Goal: Task Accomplishment & Management: Complete application form

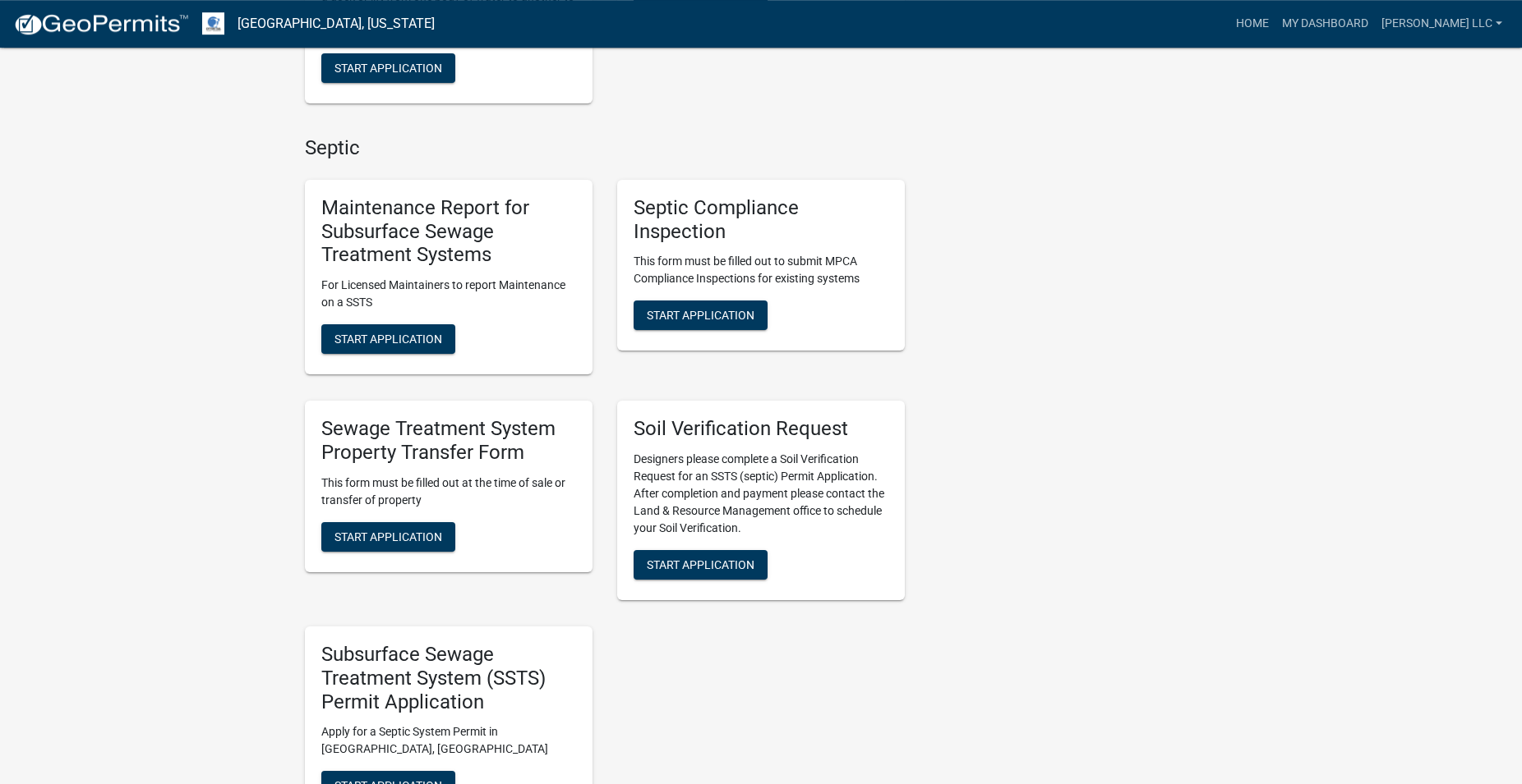
scroll to position [1089, 0]
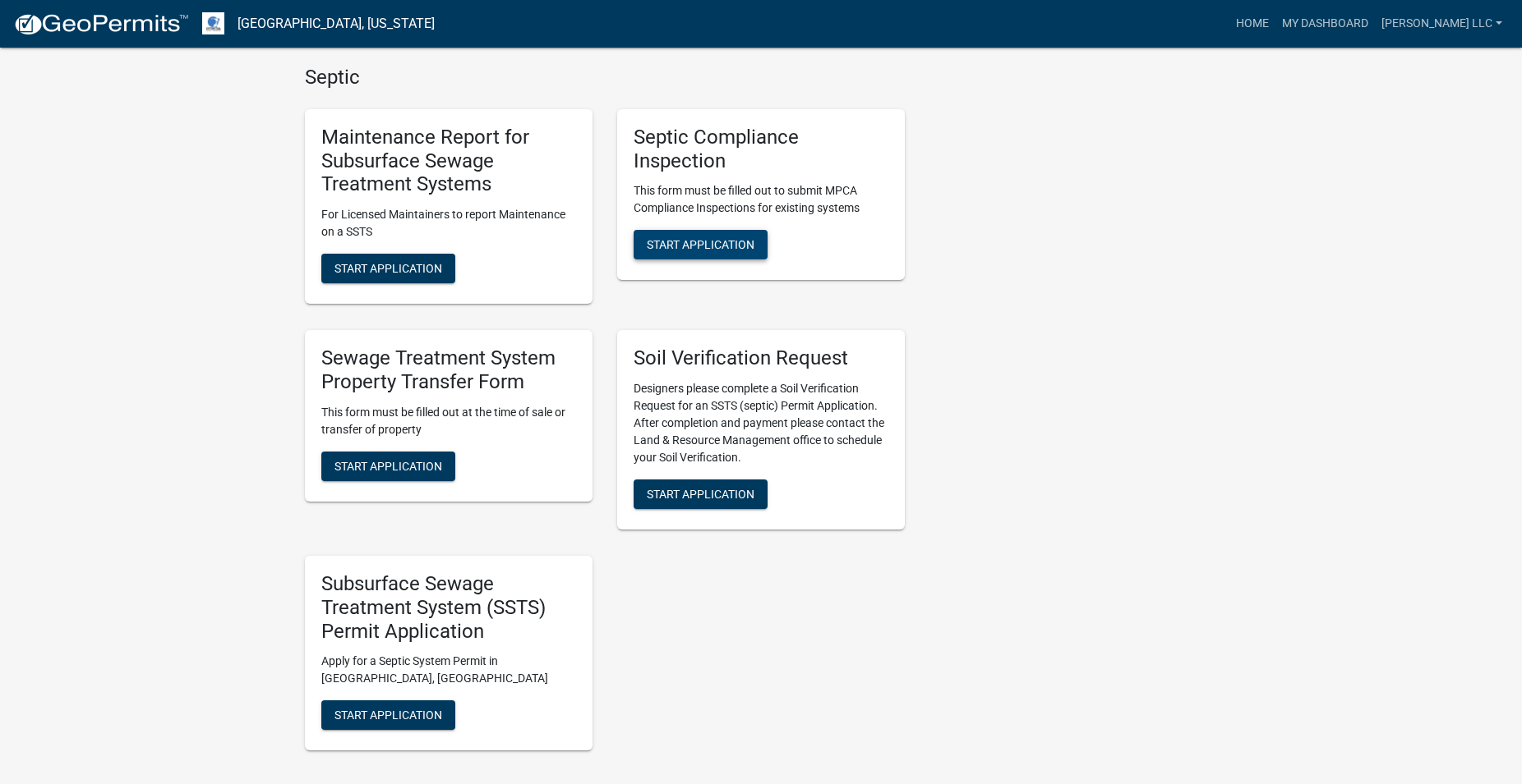
click at [714, 248] on span "Start Application" at bounding box center [700, 245] width 108 height 13
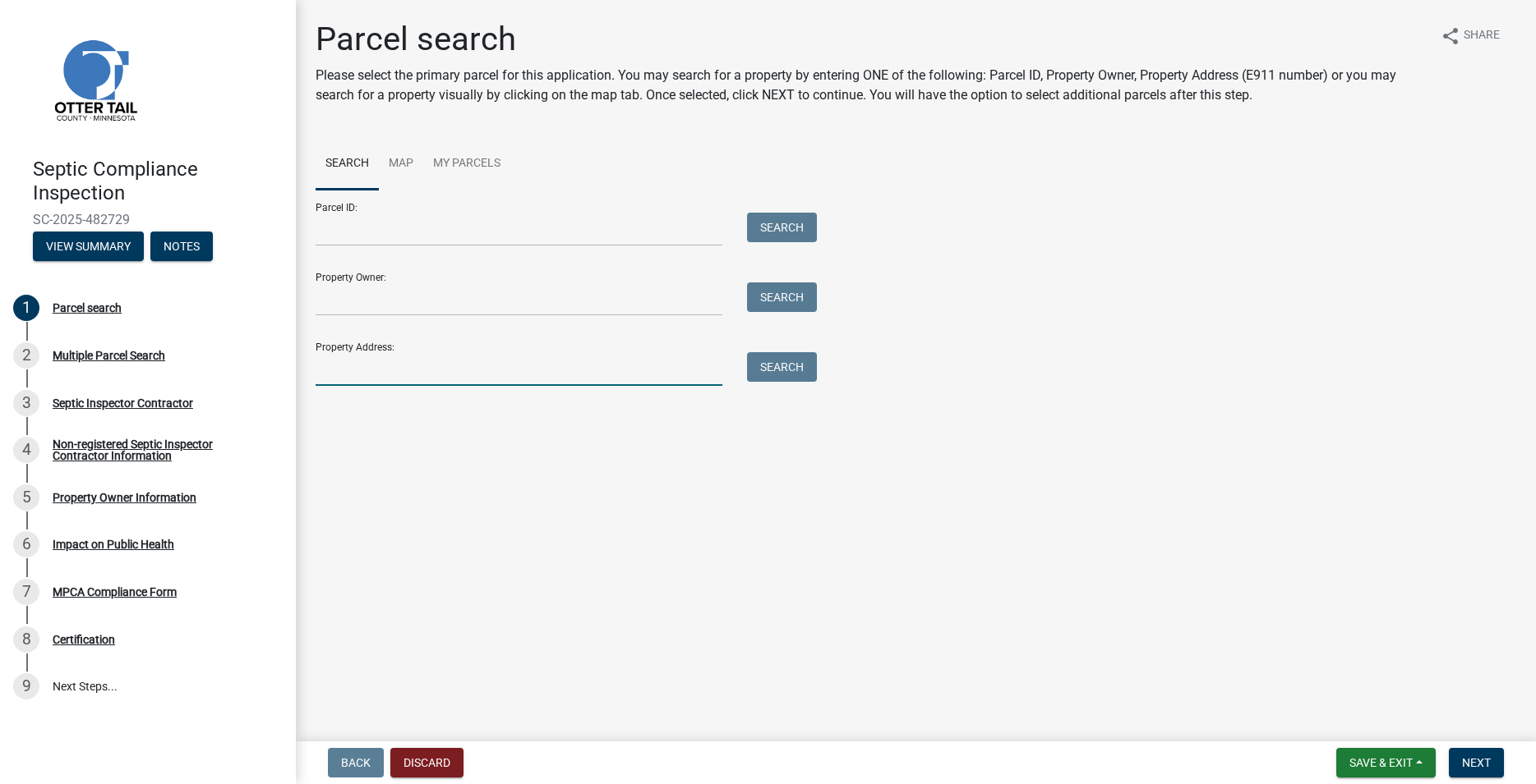
click at [453, 370] on input "Property Address:" at bounding box center [519, 369] width 407 height 34
type input "41619"
click at [761, 371] on button "Search" at bounding box center [781, 367] width 70 height 30
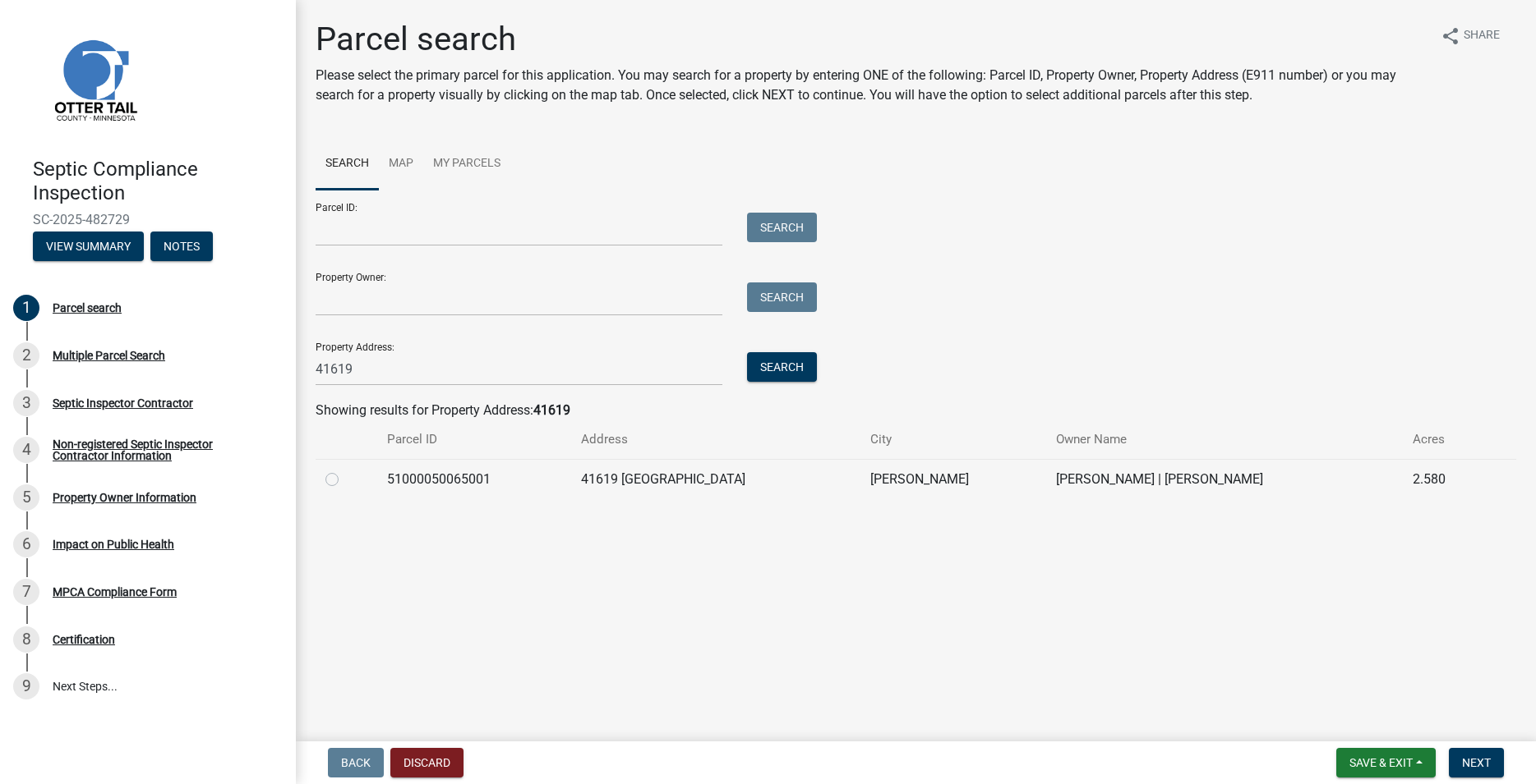
click at [345, 469] on label at bounding box center [345, 469] width 0 height 0
click at [345, 476] on input "radio" at bounding box center [350, 474] width 11 height 11
radio input "true"
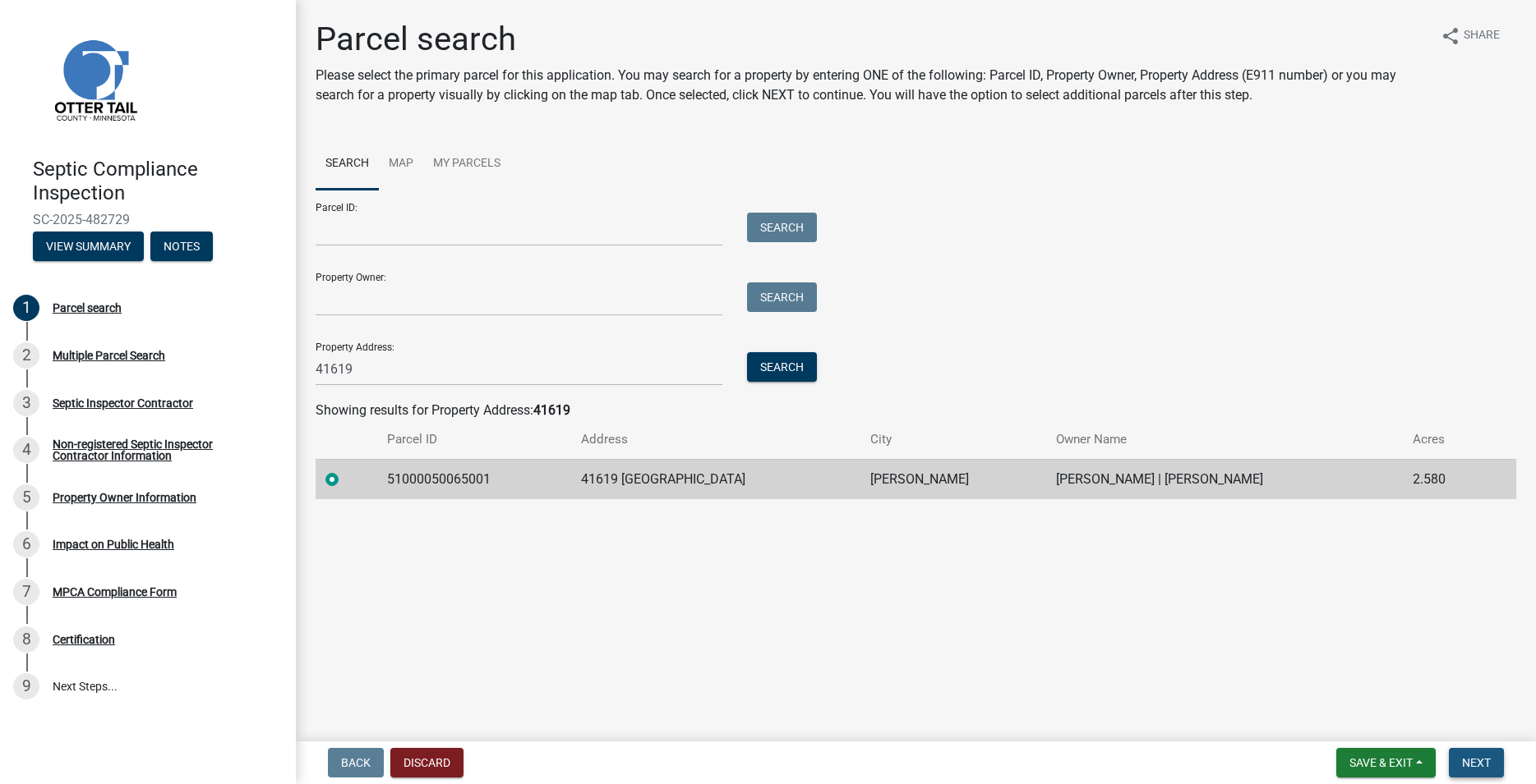
click at [1475, 763] on span "Next" at bounding box center [1476, 763] width 29 height 13
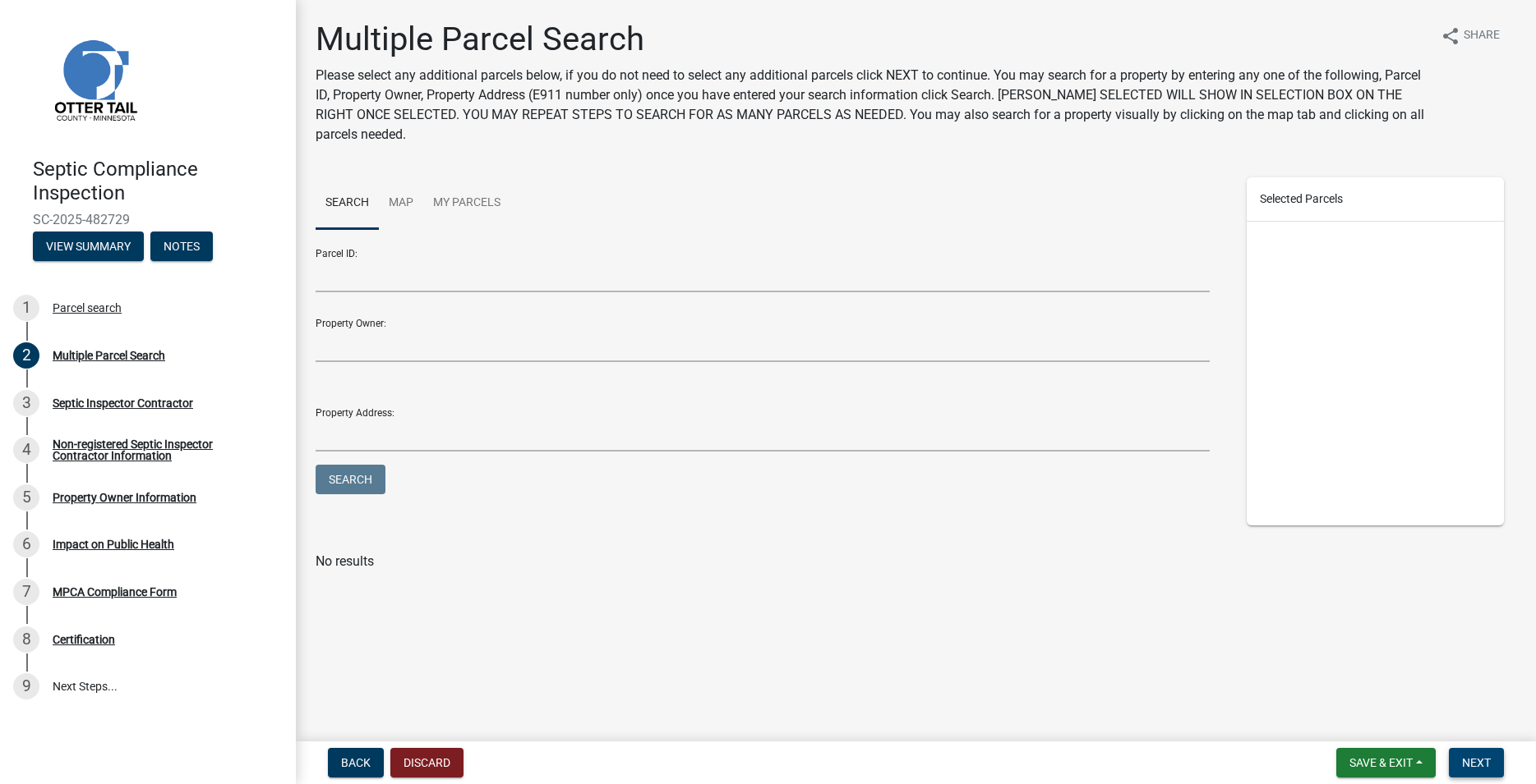
click at [1473, 758] on span "Next" at bounding box center [1476, 763] width 29 height 13
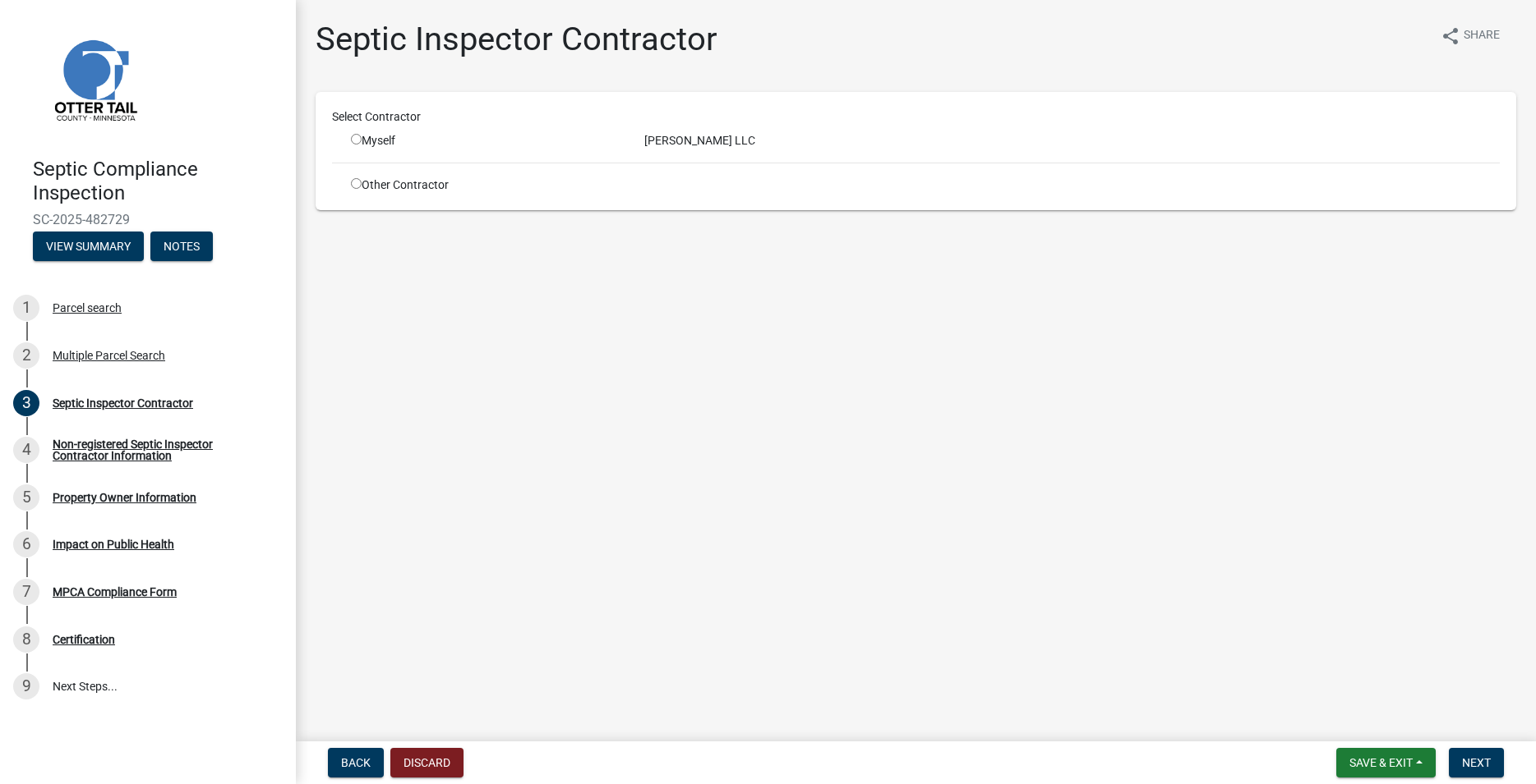
click at [358, 139] on input "radio" at bounding box center [356, 139] width 11 height 11
radio input "true"
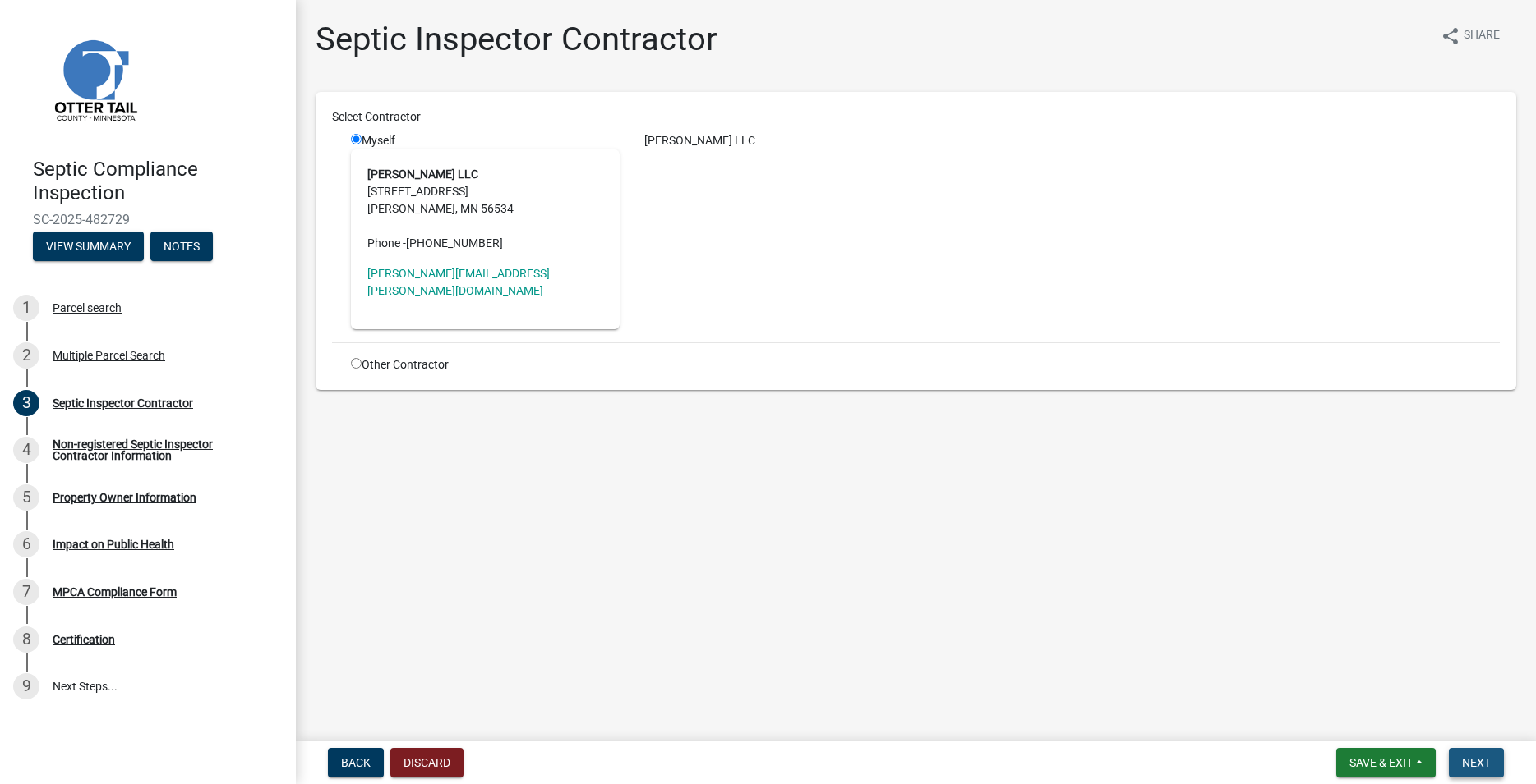
drag, startPoint x: 1474, startPoint y: 768, endPoint x: 1436, endPoint y: 732, distance: 52.3
click at [1477, 768] on span "Next" at bounding box center [1476, 763] width 29 height 13
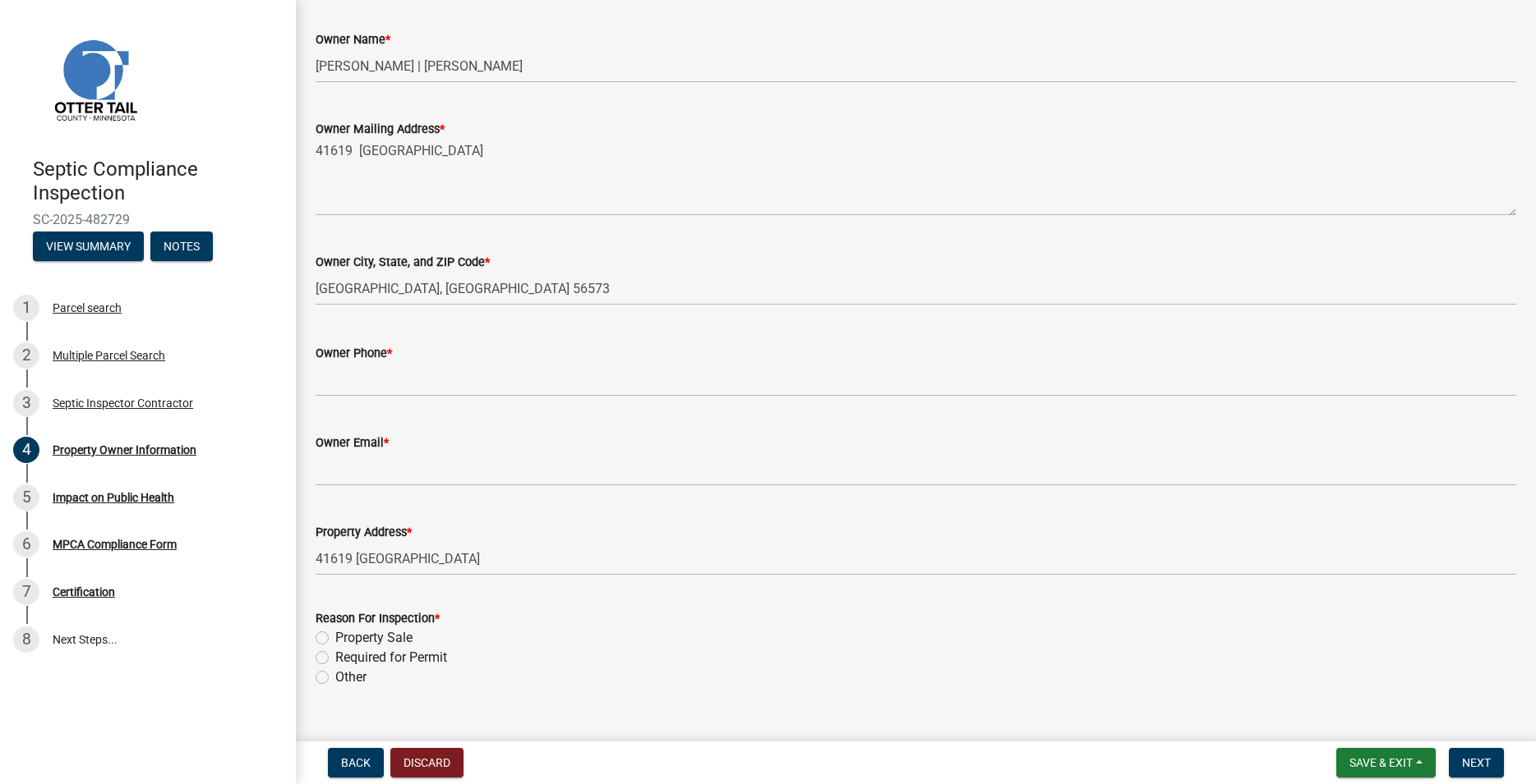
scroll to position [281, 0]
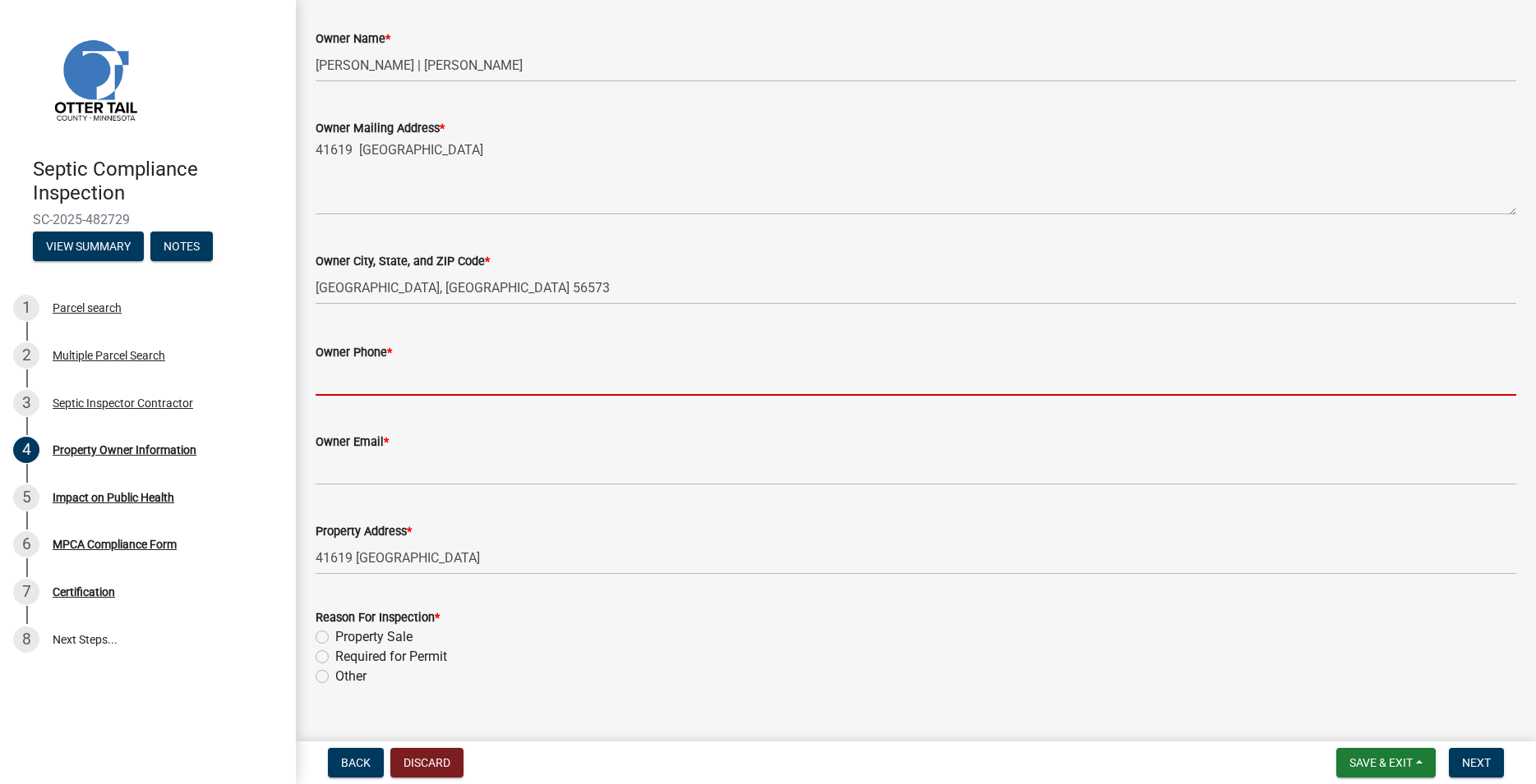
paste input "[PHONE_NUMBER]"
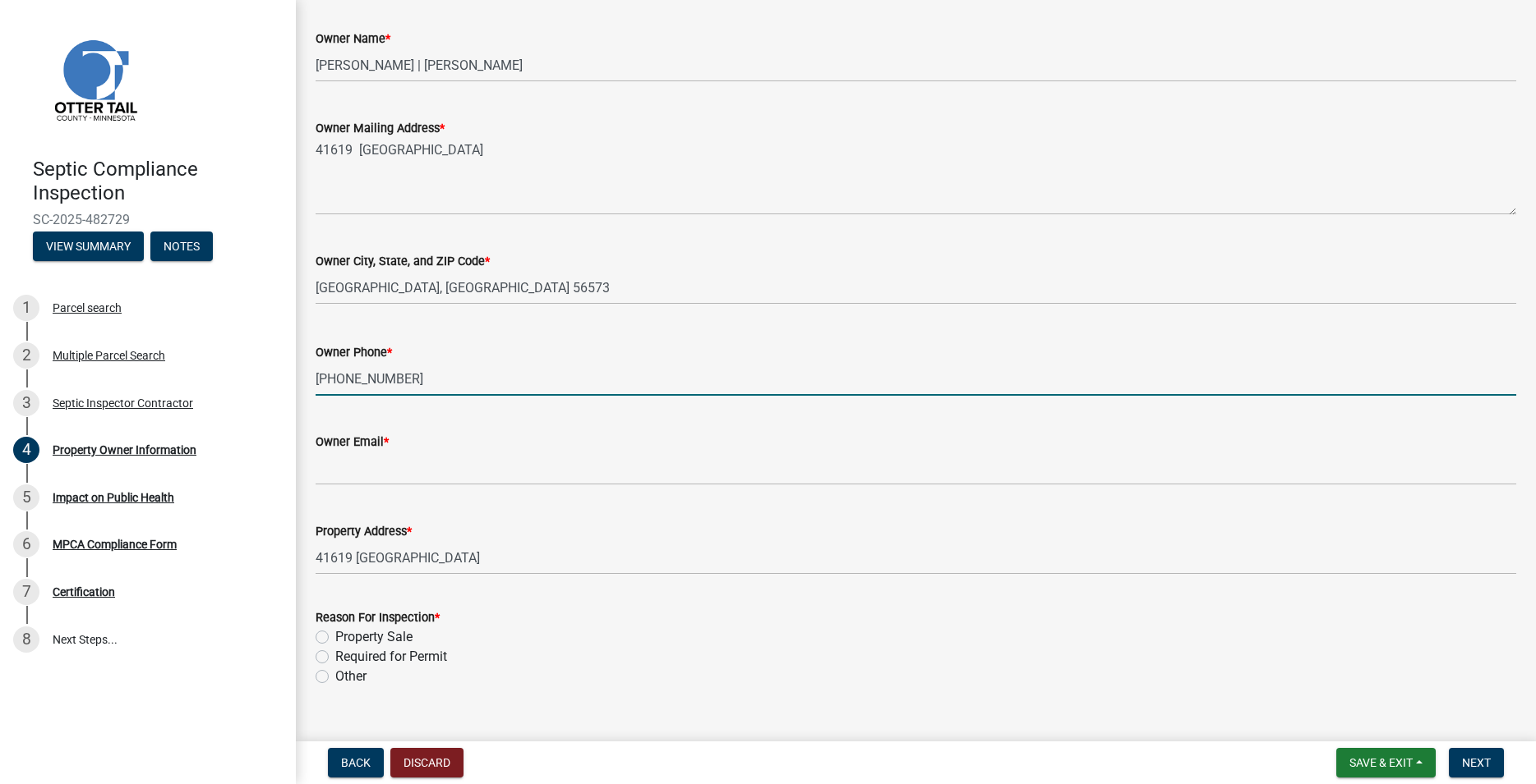
type input "[PHONE_NUMBER]"
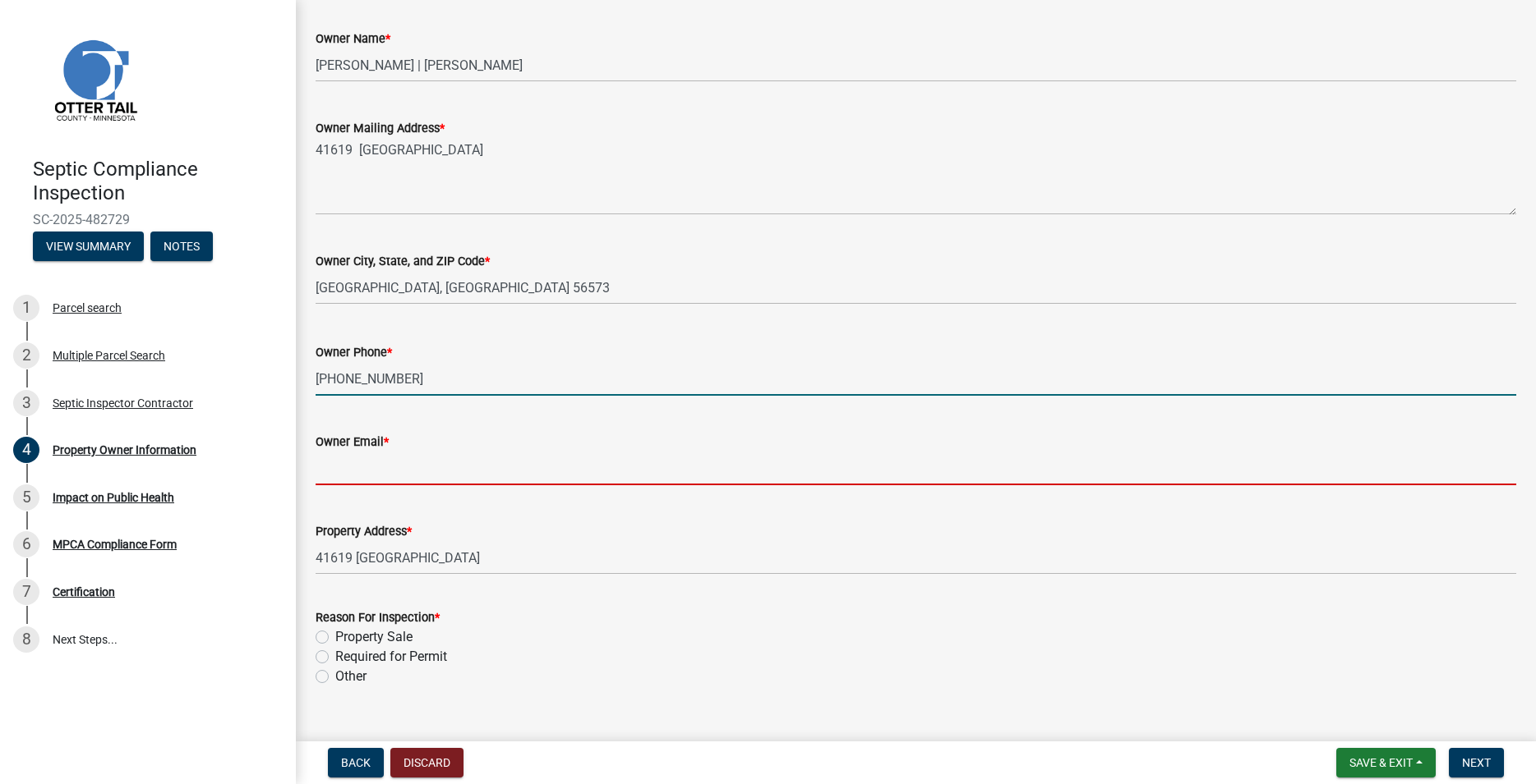
click at [368, 462] on input "Owner Email *" at bounding box center [916, 468] width 1201 height 34
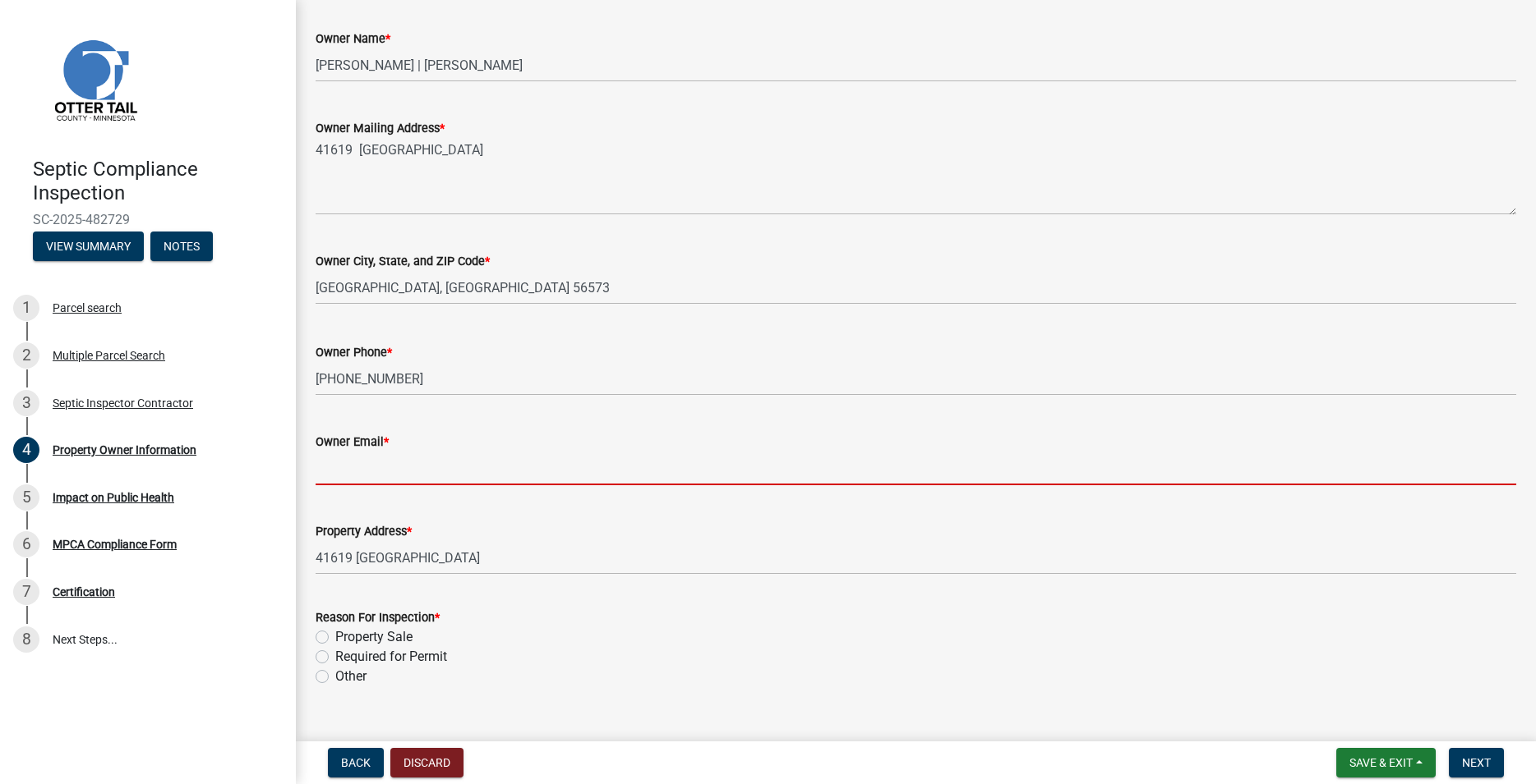
click at [368, 462] on input "Owner Email *" at bounding box center [916, 468] width 1201 height 34
paste input "[EMAIL_ADDRESS][DOMAIN_NAME]"
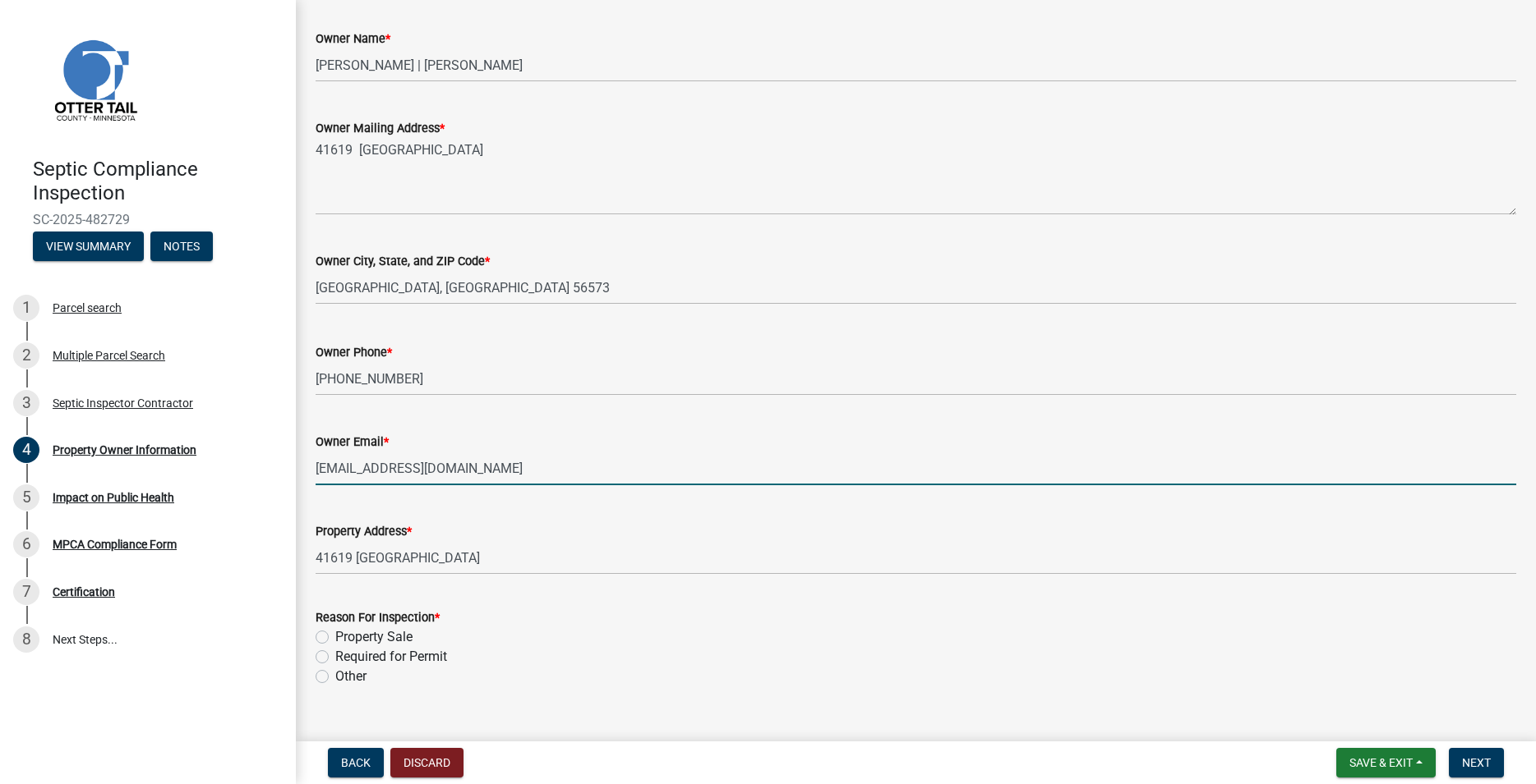
scroll to position [311, 0]
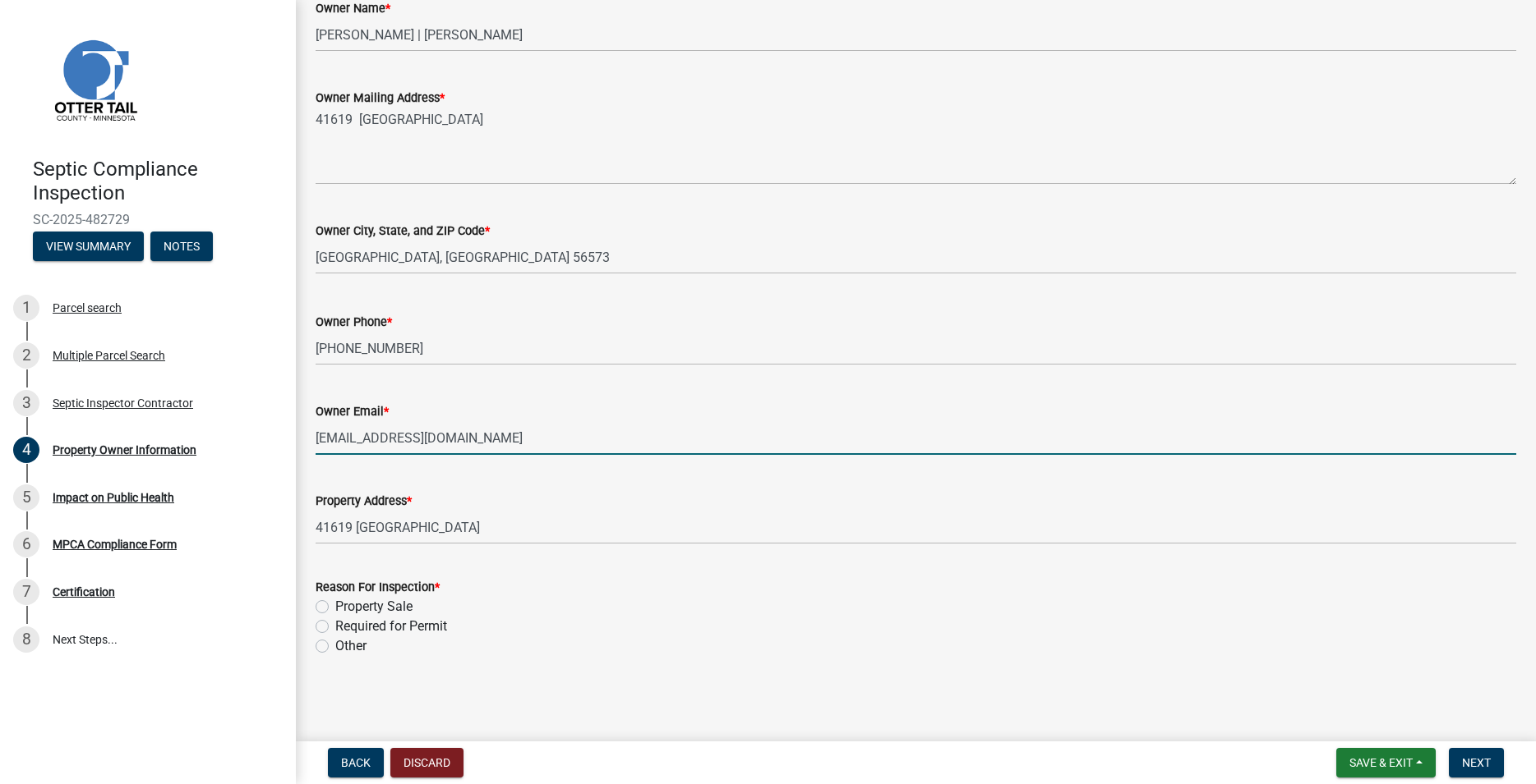
type input "[EMAIL_ADDRESS][DOMAIN_NAME]"
click at [335, 646] on label "Other" at bounding box center [351, 646] width 31 height 20
click at [335, 646] on input "Other" at bounding box center [340, 642] width 11 height 11
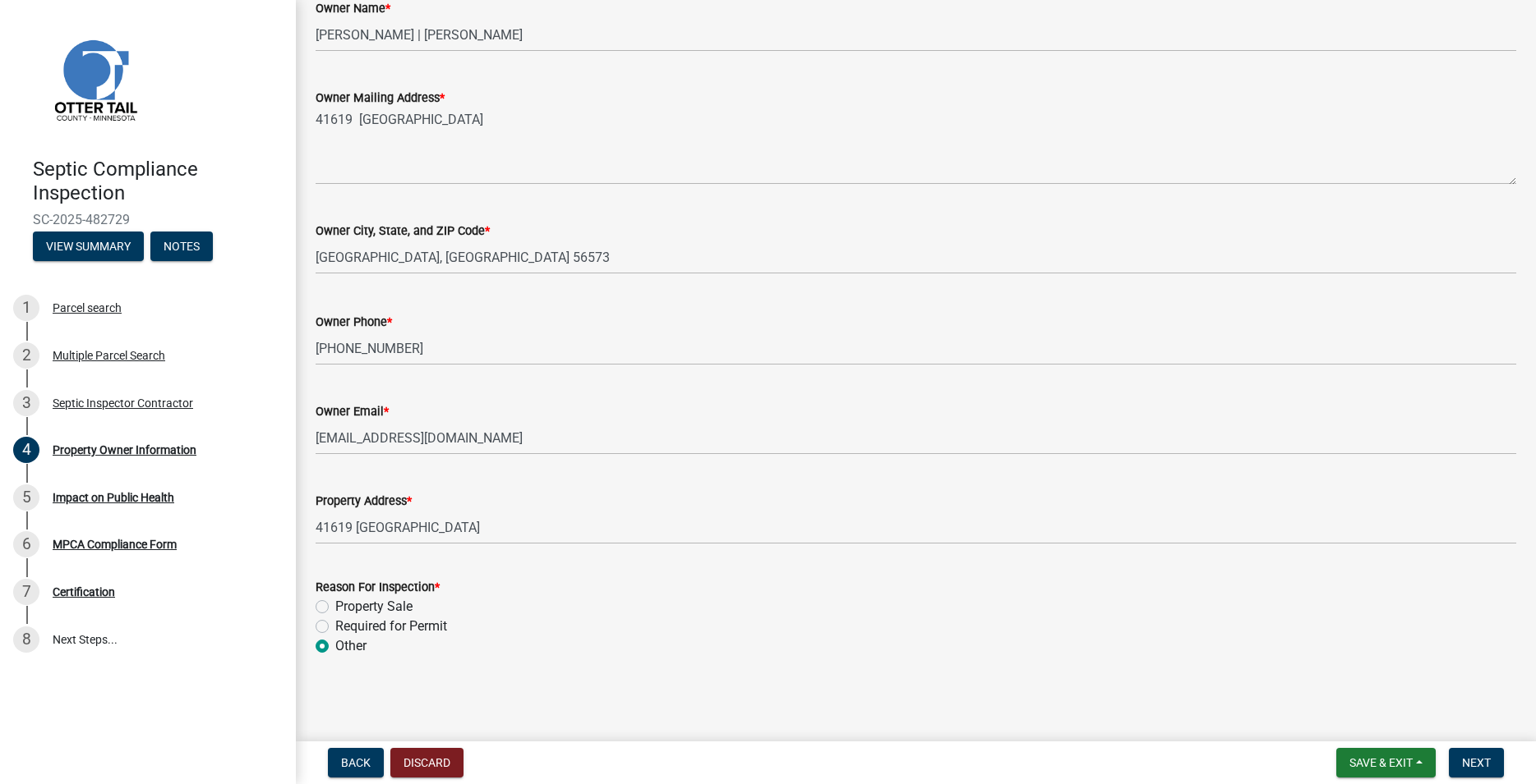
radio input "true"
click at [1474, 758] on span "Next" at bounding box center [1476, 763] width 29 height 13
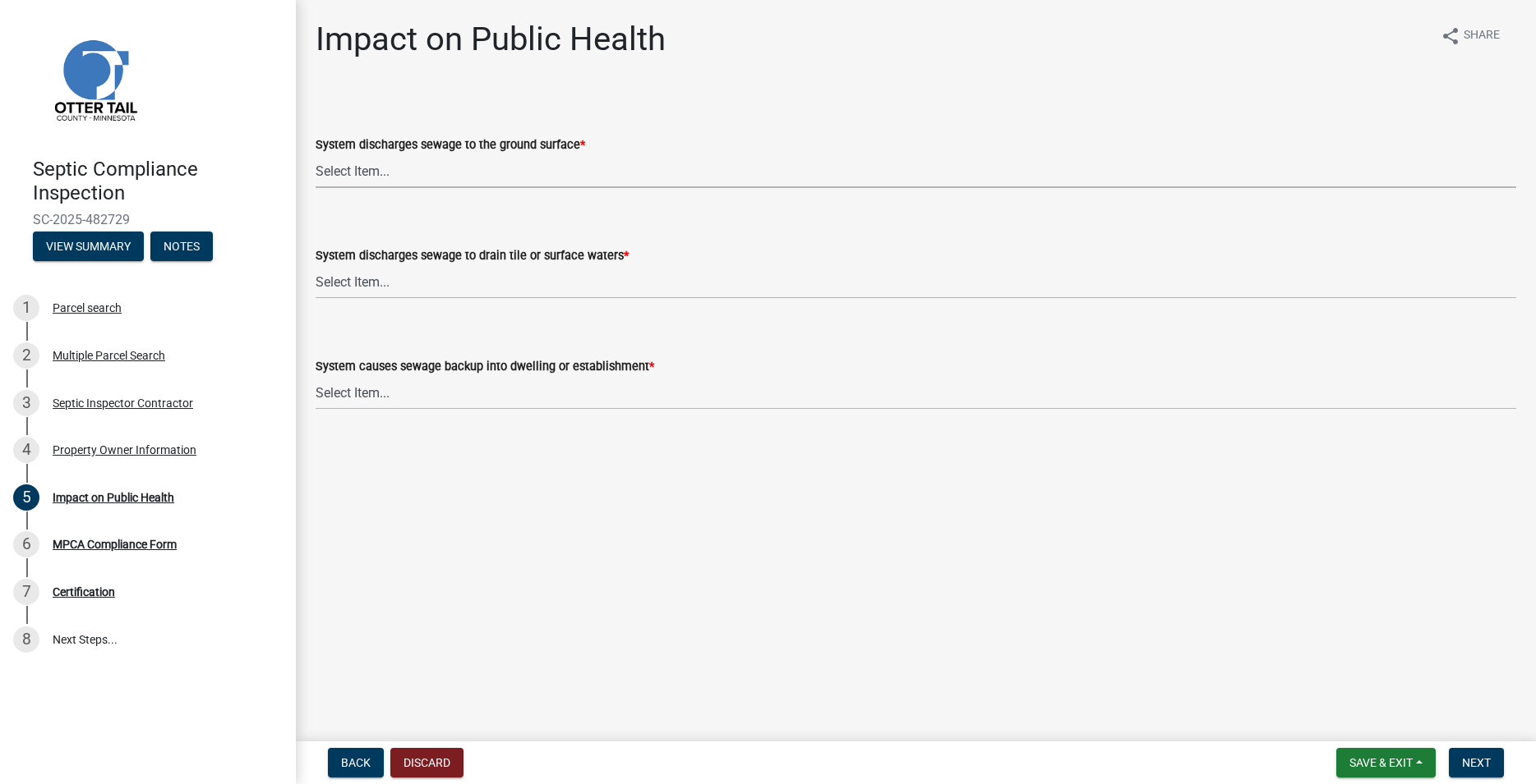
click at [316, 154] on select "Select Item... Yes No" at bounding box center [916, 170] width 1201 height 34
click option "Yes" at bounding box center [0, 0] width 0 height 0
select select "1a7c86e4-cf6b-41f6-afe3-3c9098e6f82c"
click at [316, 265] on select "Select Item... Yes No" at bounding box center [916, 282] width 1201 height 34
click option "No" at bounding box center [0, 0] width 0 height 0
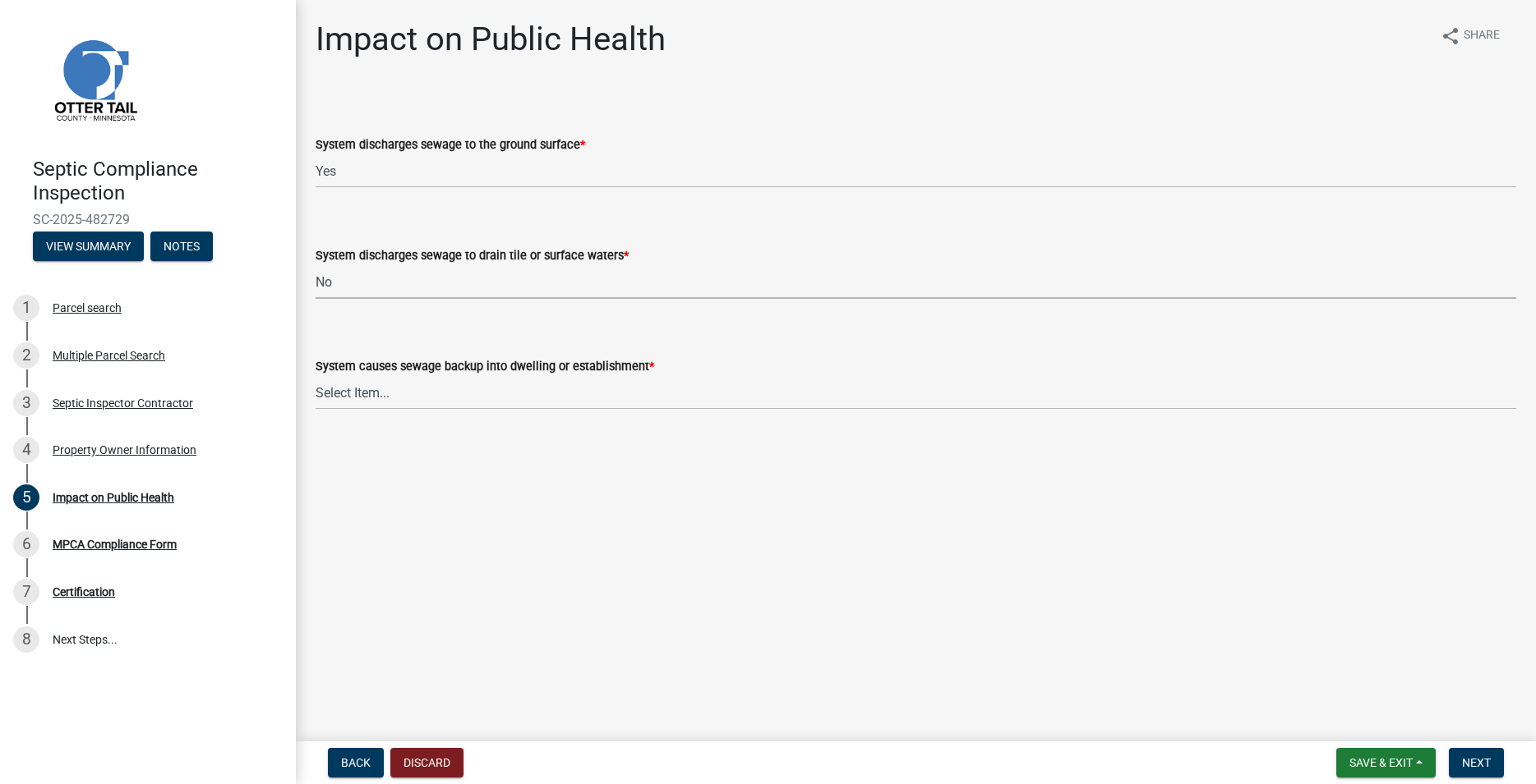
select select "7d491a2b-e9f0-4952-b474-53ca749b22af"
click at [316, 376] on select "Select Item... Yes No" at bounding box center [916, 393] width 1201 height 34
click option "No" at bounding box center [0, 0] width 0 height 0
select select "6e07b46b-a403-4f3e-b4fc-218acc732c01"
click at [1474, 763] on span "Next" at bounding box center [1476, 763] width 29 height 13
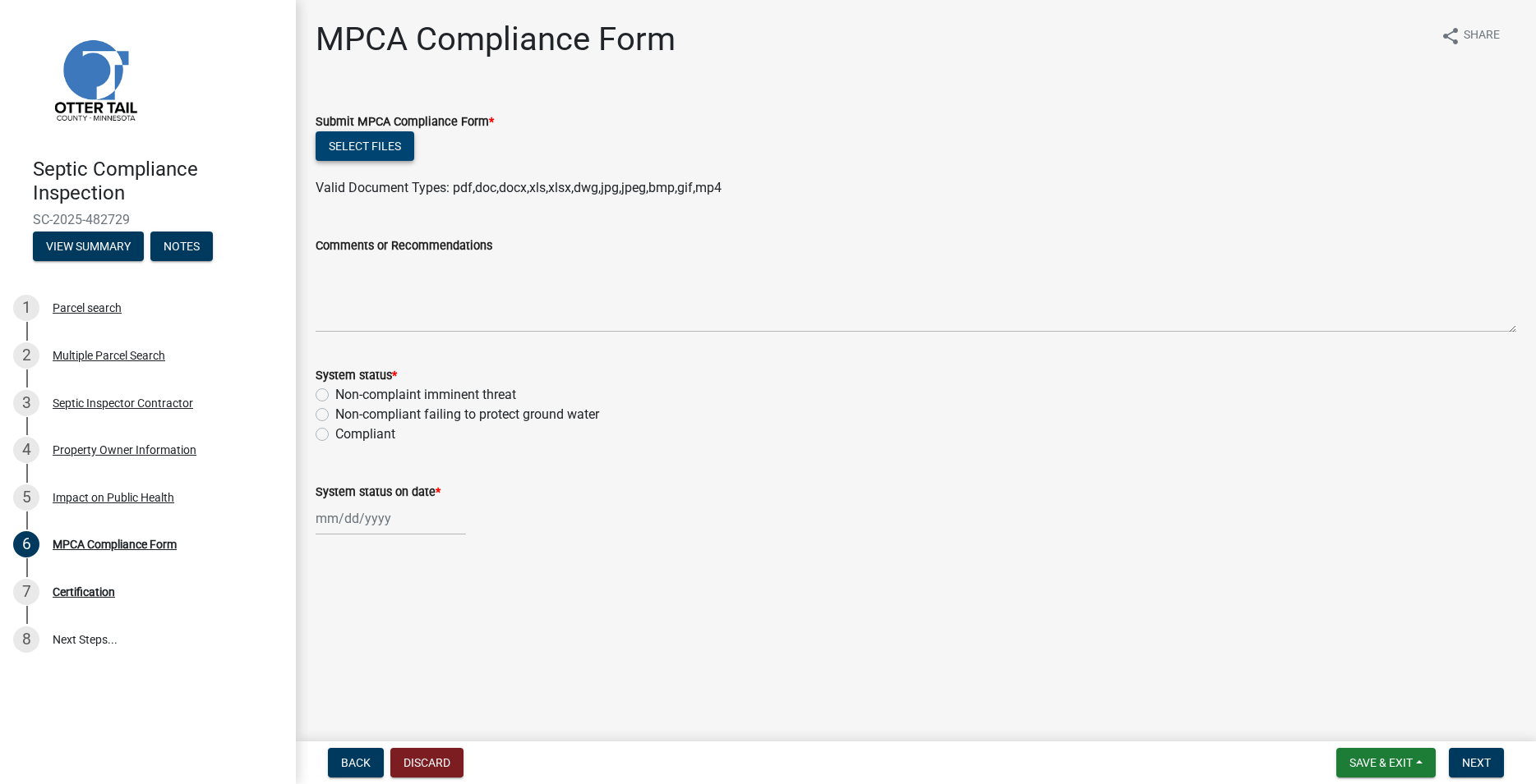
click at [392, 146] on button "Select files" at bounding box center [365, 147] width 99 height 30
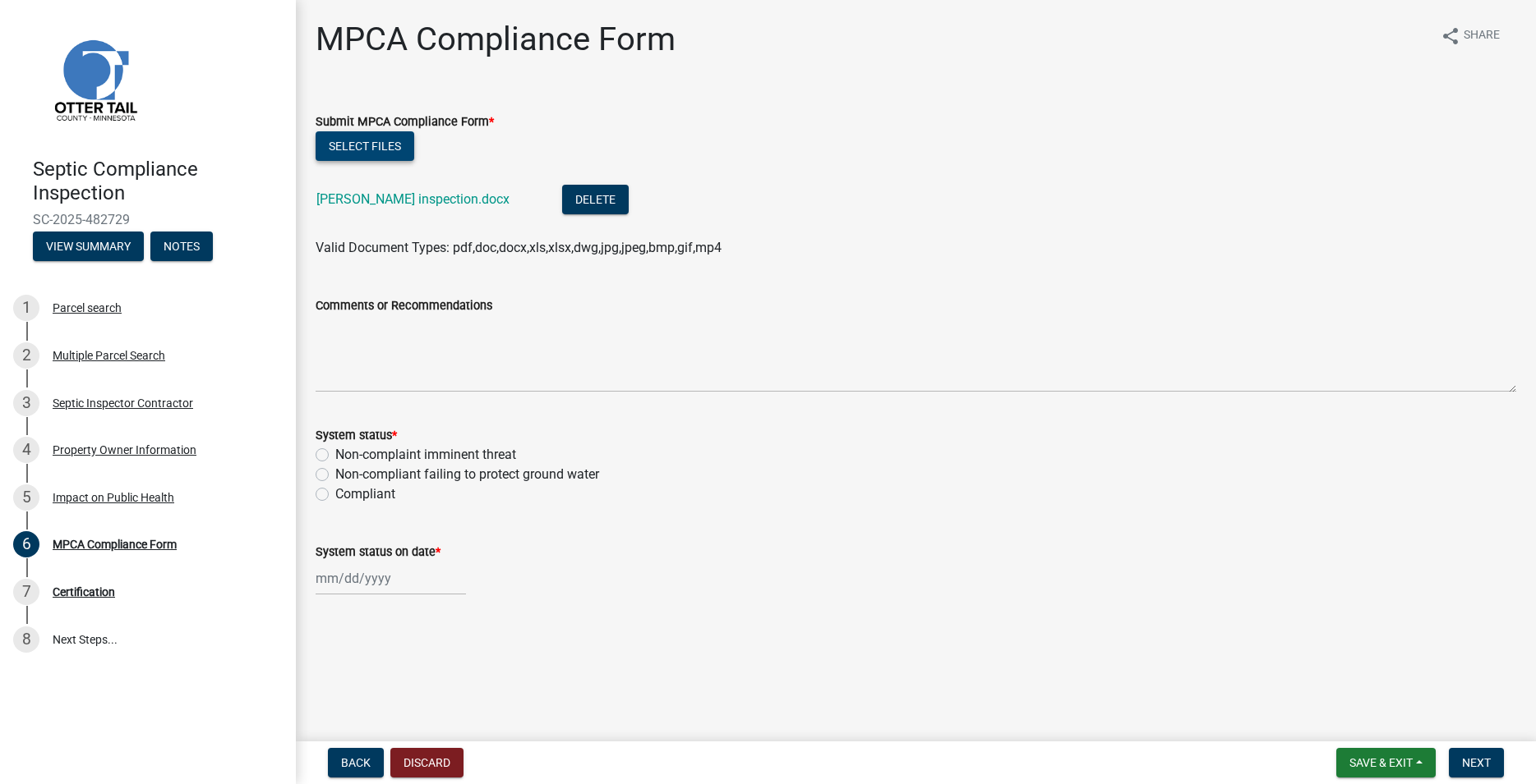
click at [353, 152] on button "Select files" at bounding box center [365, 147] width 99 height 30
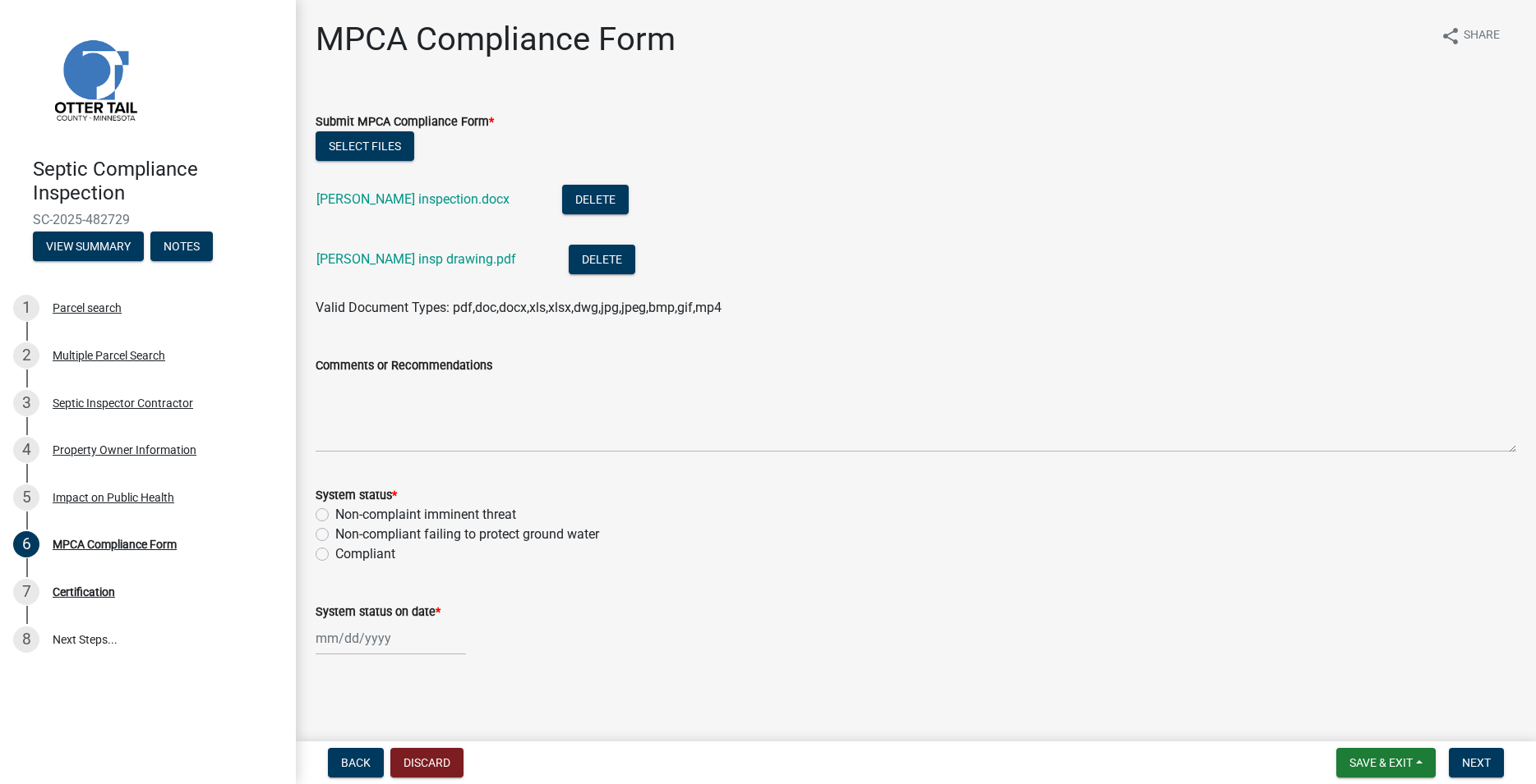
click at [335, 513] on label "Non-complaint imminent threat" at bounding box center [425, 515] width 180 height 20
click at [335, 513] on input "Non-complaint imminent threat" at bounding box center [340, 510] width 11 height 11
radio input "true"
click at [364, 643] on input "System status on date *" at bounding box center [391, 638] width 150 height 34
select select "9"
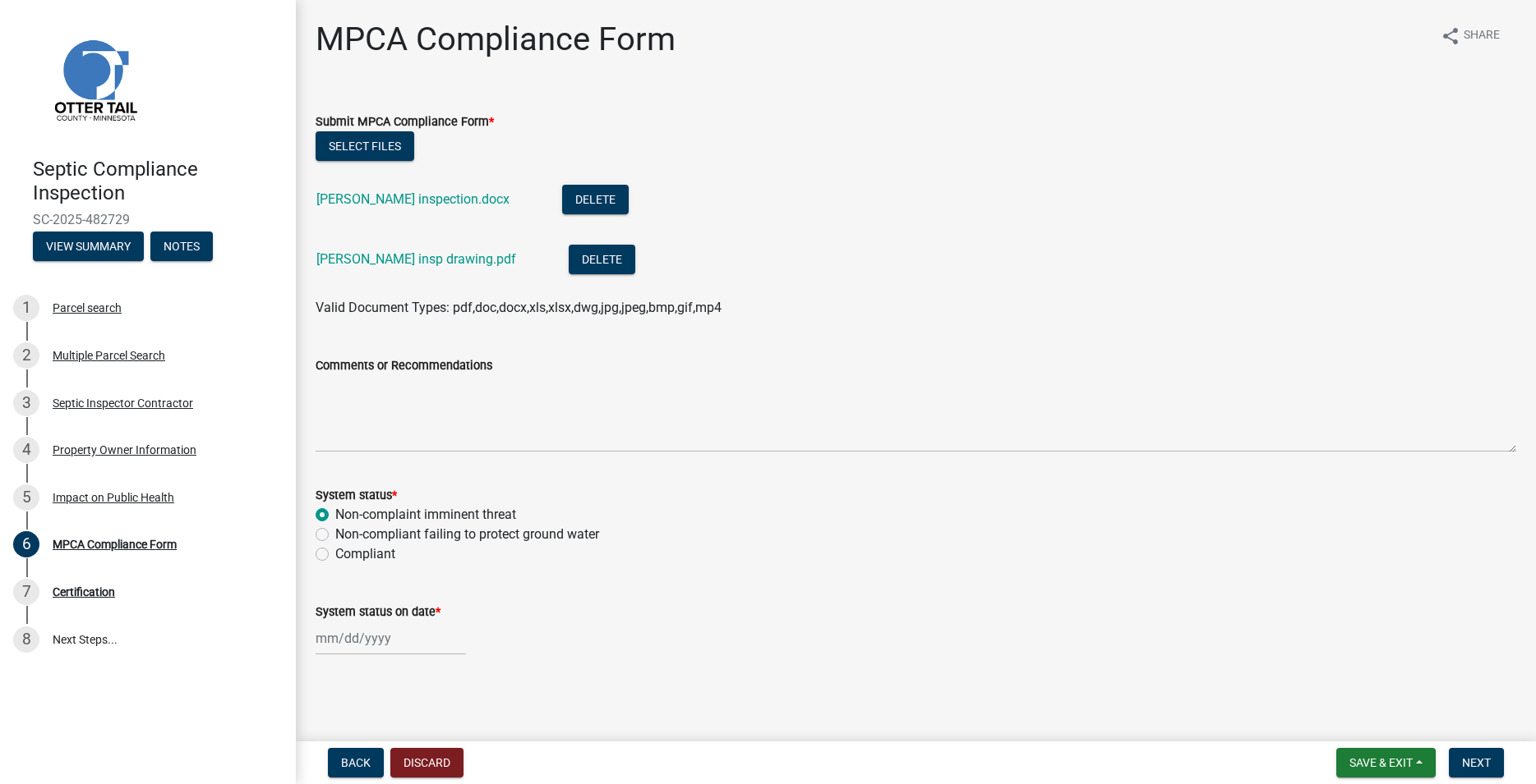
select select "2025"
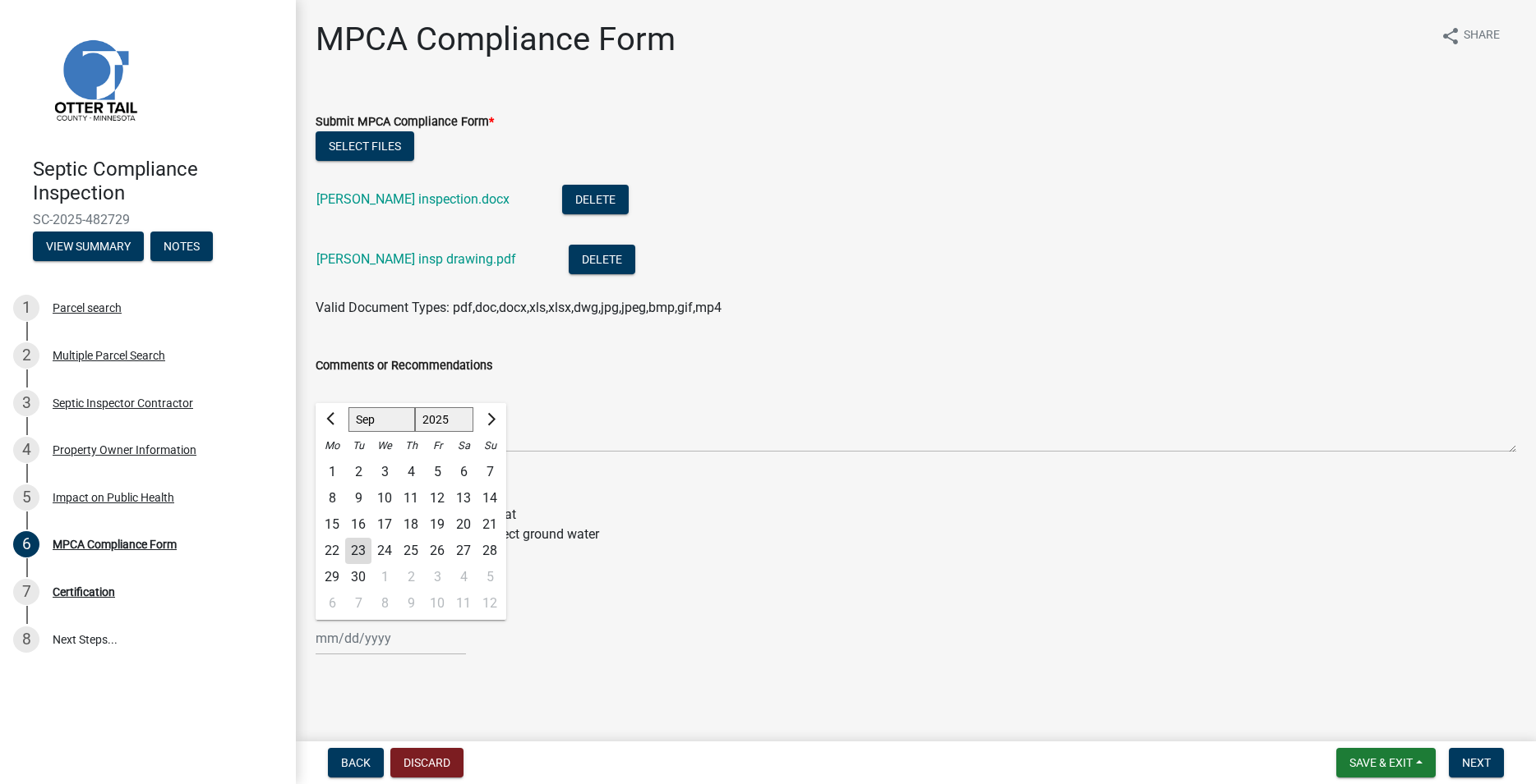
click at [361, 497] on div "9" at bounding box center [358, 498] width 26 height 26
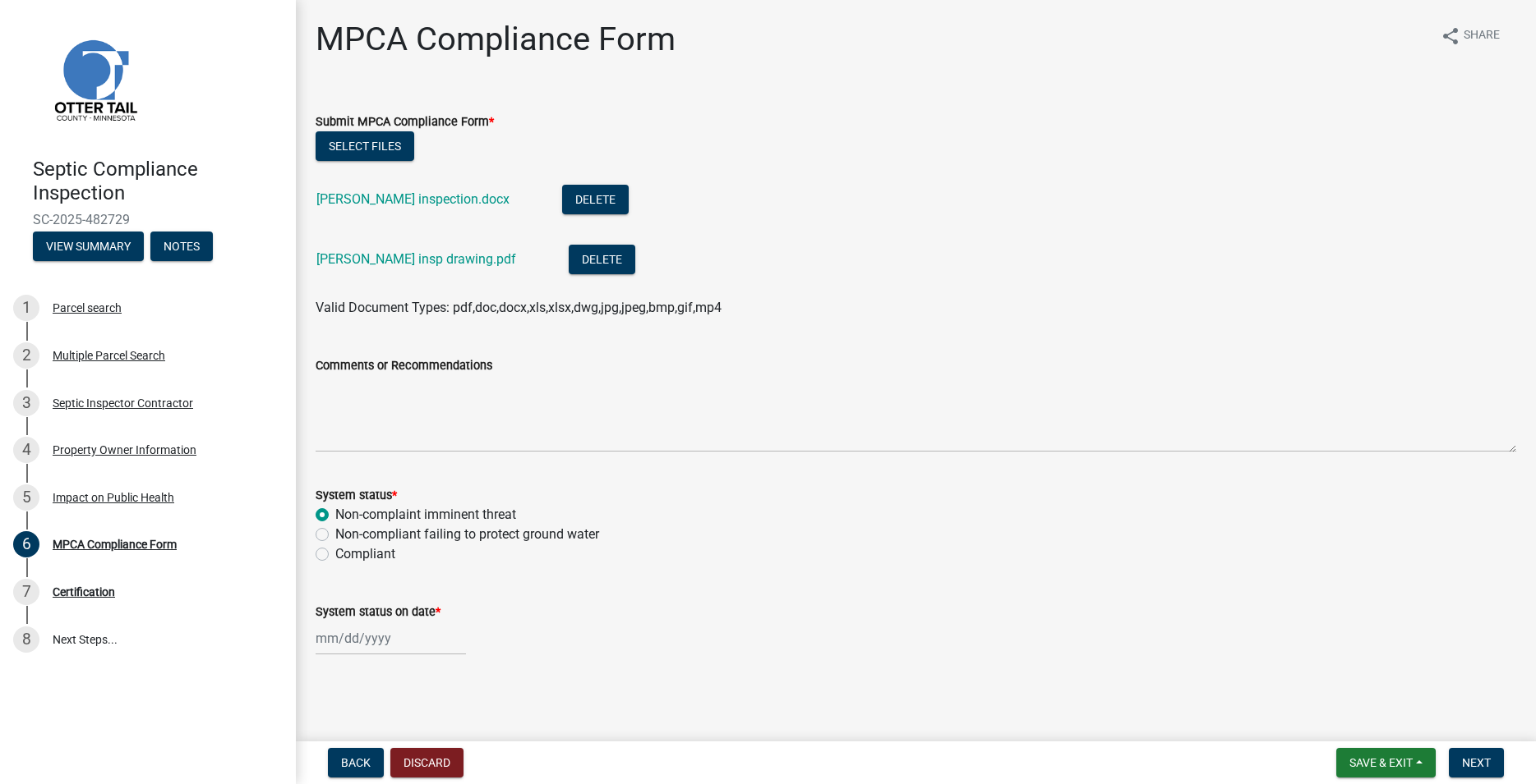
type input "[DATE]"
click at [371, 637] on input "[DATE]" at bounding box center [391, 638] width 150 height 34
select select "9"
select select "2025"
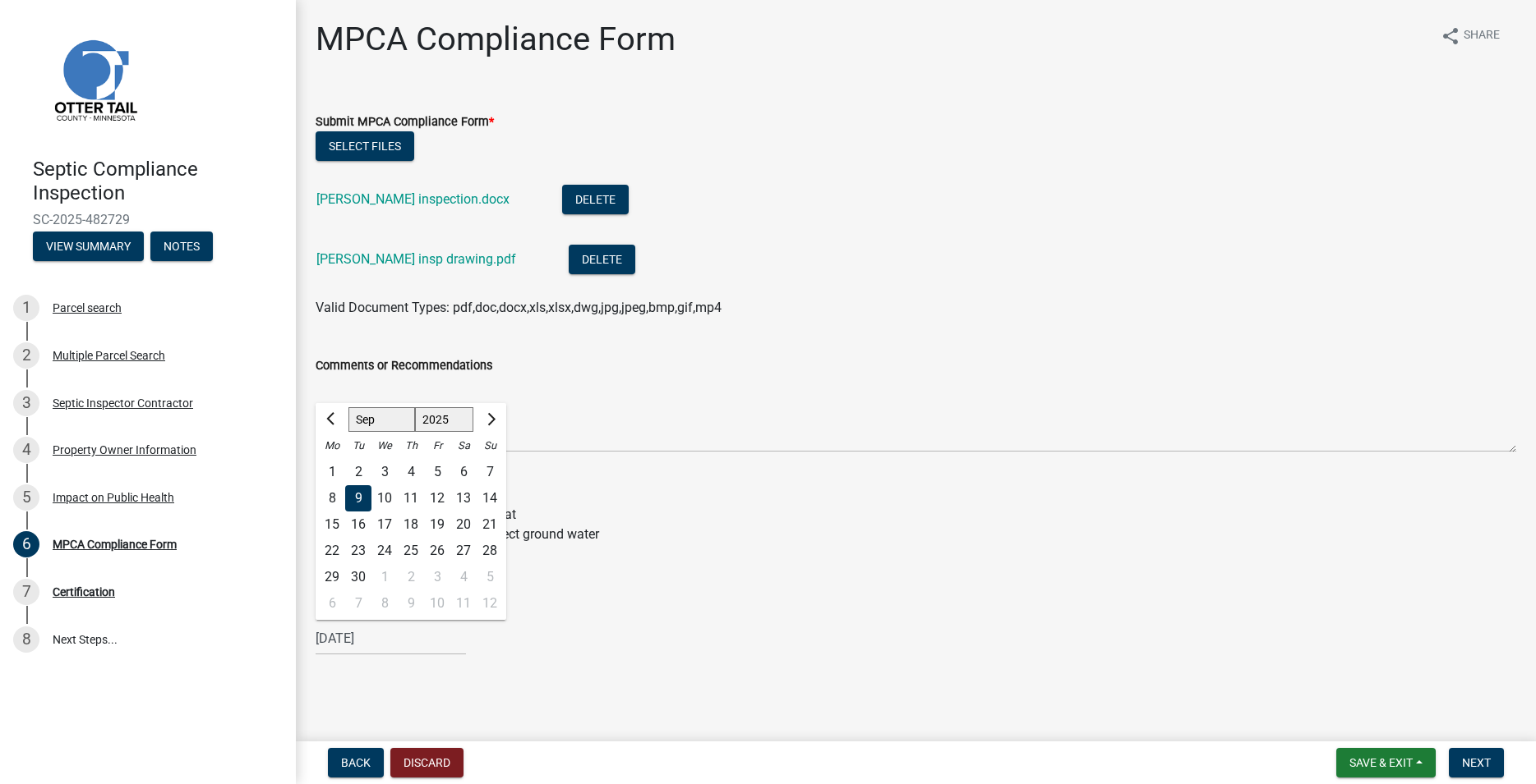
click at [381, 495] on div "10" at bounding box center [385, 498] width 26 height 26
type input "[DATE]"
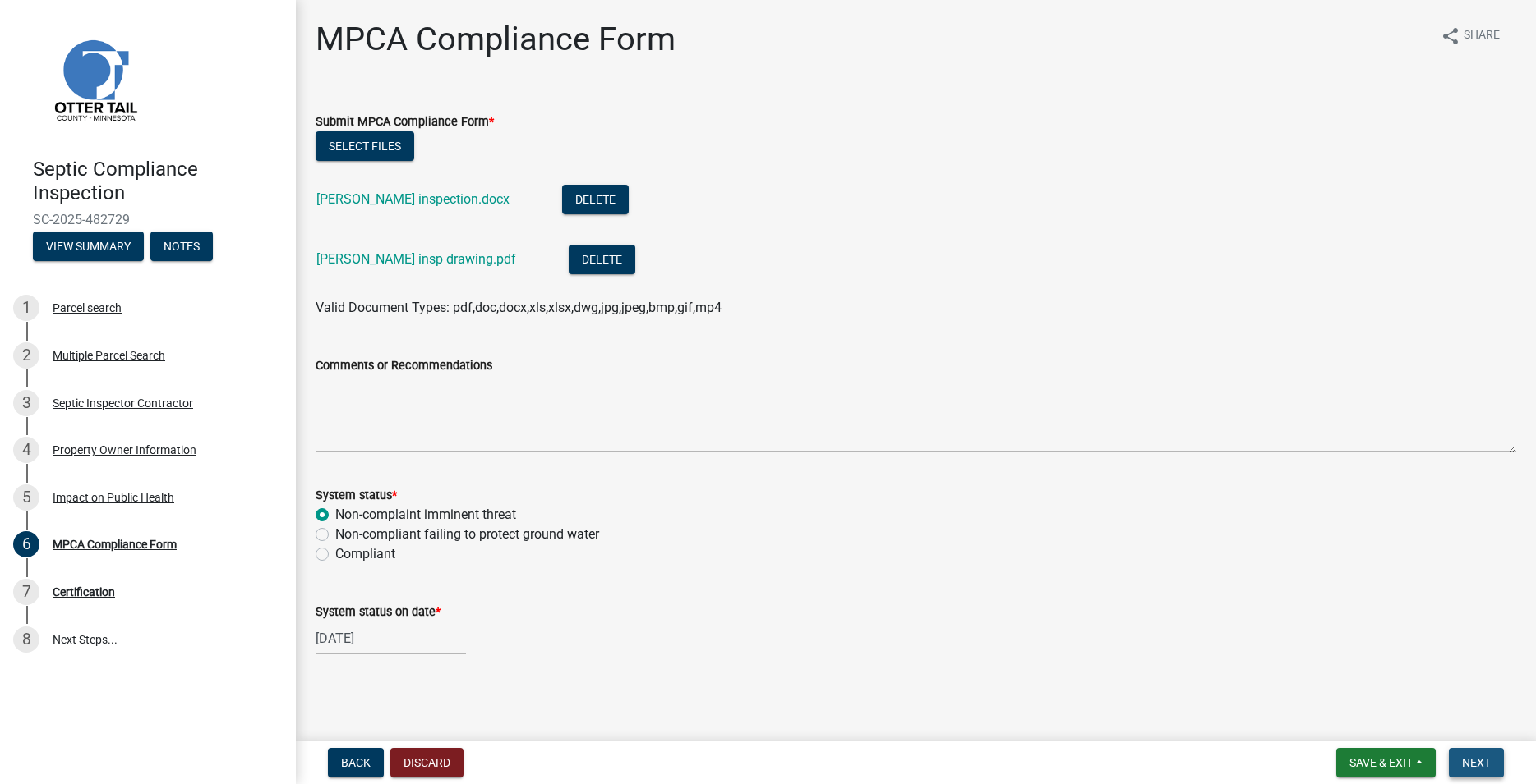
click at [1495, 754] on button "Next" at bounding box center [1476, 763] width 55 height 30
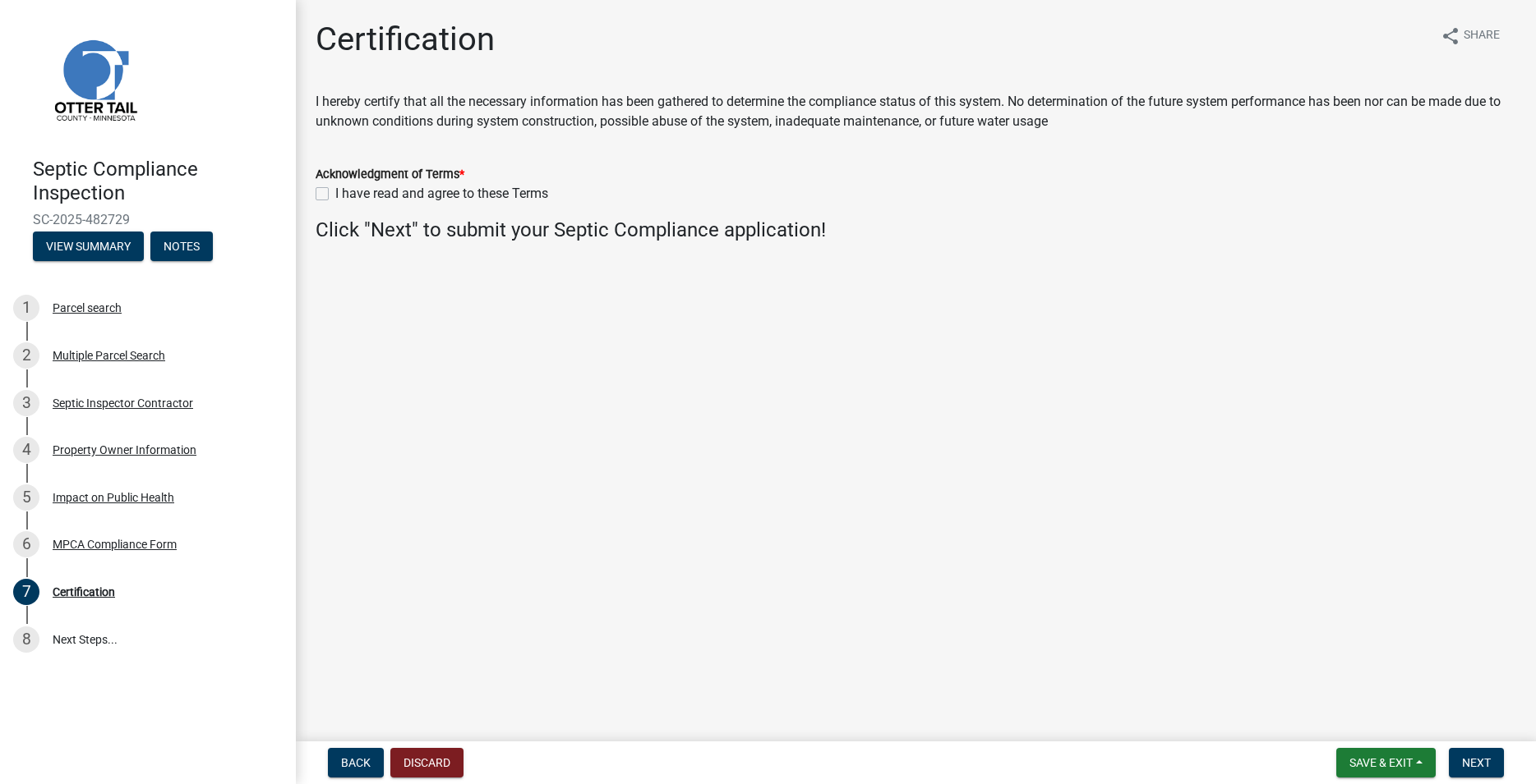
click at [335, 194] on label "I have read and agree to these Terms" at bounding box center [442, 194] width 213 height 20
click at [335, 194] on input "I have read and agree to these Terms" at bounding box center [340, 189] width 11 height 11
checkbox input "true"
click at [1480, 764] on span "Next" at bounding box center [1476, 763] width 29 height 13
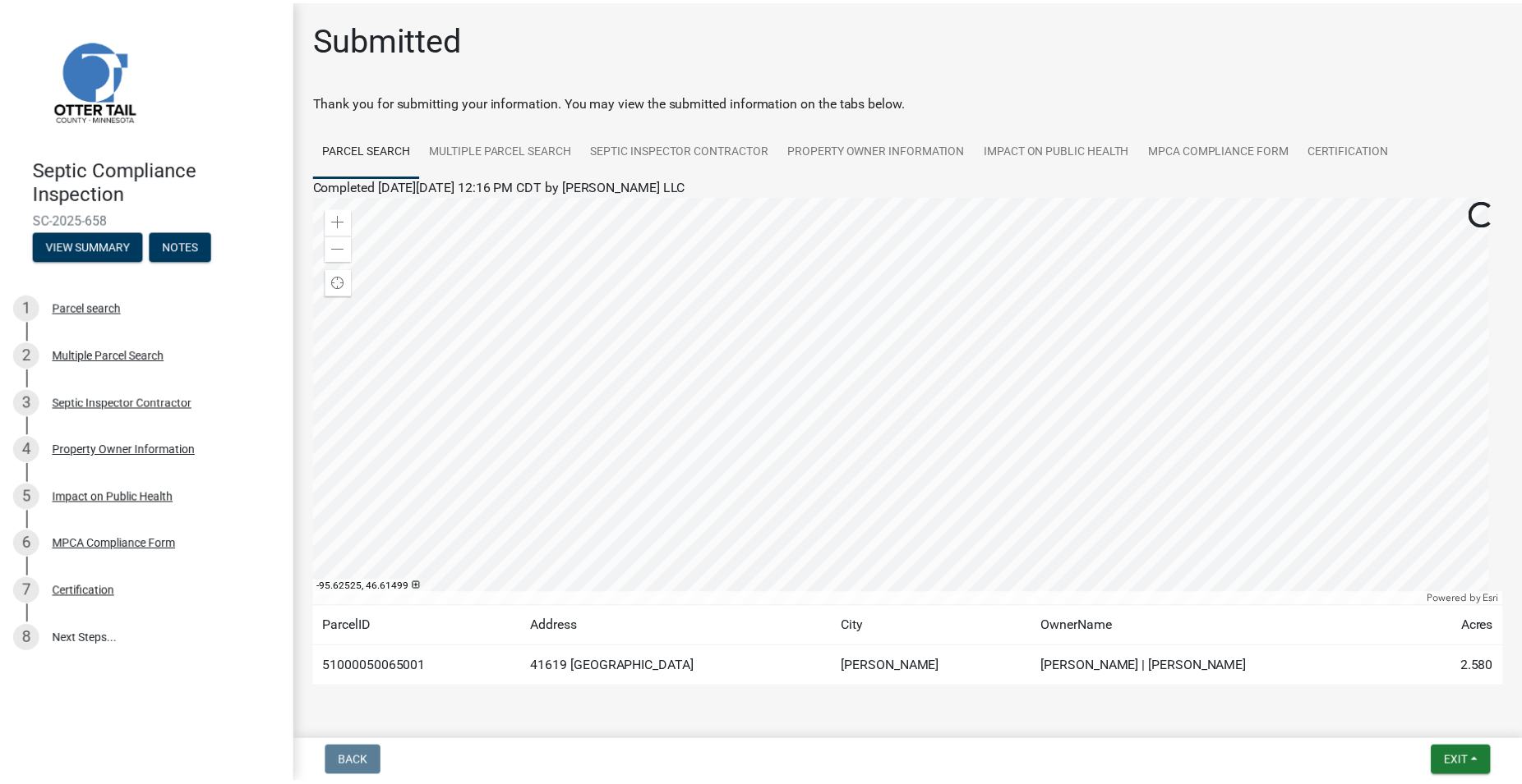
scroll to position [49, 0]
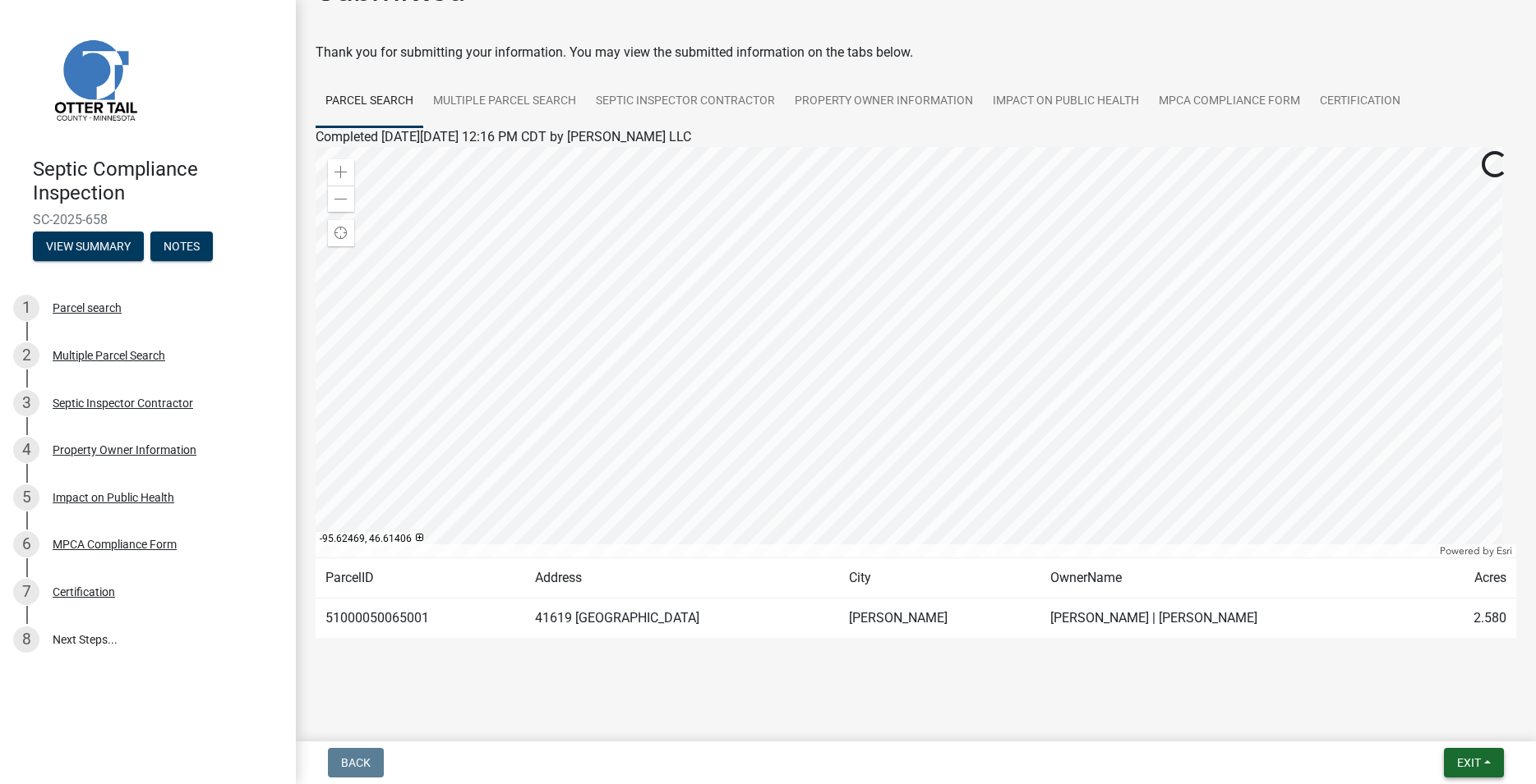
click at [1469, 763] on span "Exit" at bounding box center [1468, 763] width 24 height 13
click at [1449, 723] on button "Save & Exit" at bounding box center [1438, 721] width 132 height 40
